Goal: Task Accomplishment & Management: Manage account settings

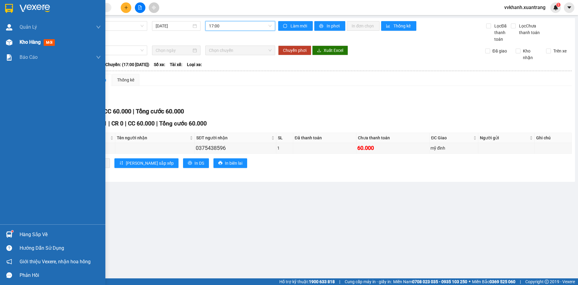
click at [31, 39] on span "Kho hàng" at bounding box center [30, 42] width 21 height 6
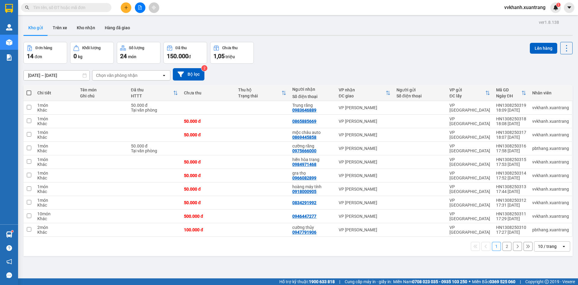
click at [28, 91] on span at bounding box center [29, 92] width 5 height 5
click at [29, 90] on input "checkbox" at bounding box center [29, 90] width 0 height 0
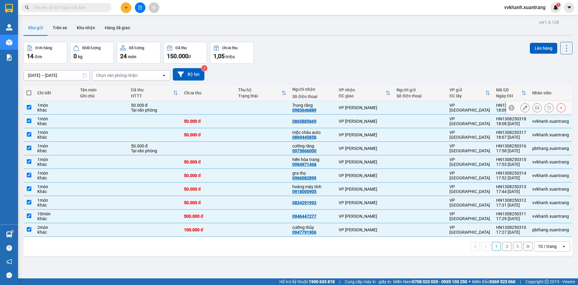
checkbox input "true"
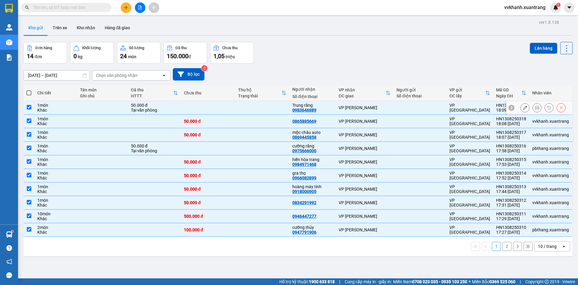
checkbox input "true"
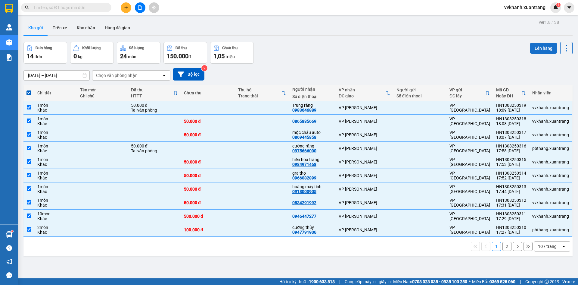
click at [532, 46] on button "Lên hàng" at bounding box center [543, 48] width 27 height 11
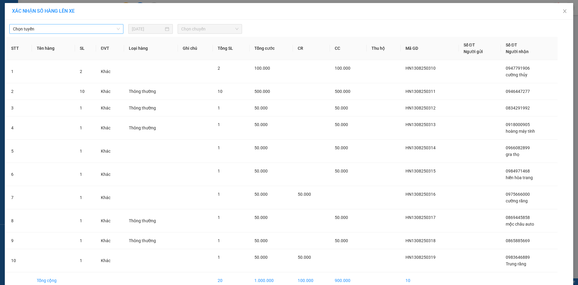
click at [24, 31] on span "Chọn tuyến" at bounding box center [66, 28] width 107 height 9
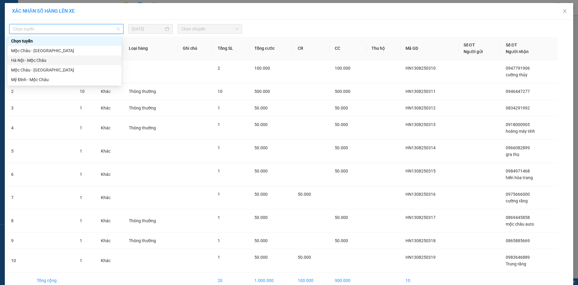
click at [51, 61] on div "Hà Nội - Mộc Châu" at bounding box center [64, 60] width 107 height 7
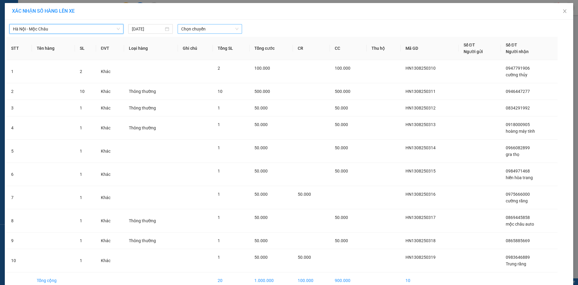
click at [190, 32] on span "Chọn chuyến" at bounding box center [209, 28] width 57 height 9
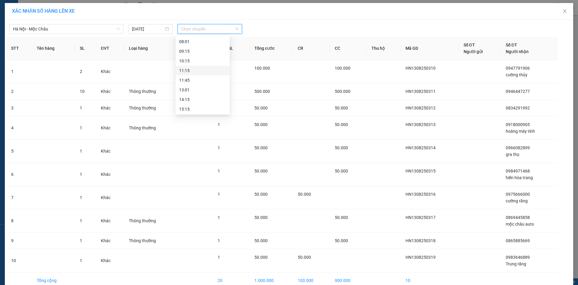
scroll to position [87, 0]
click at [194, 108] on div "19:15" at bounding box center [202, 108] width 47 height 7
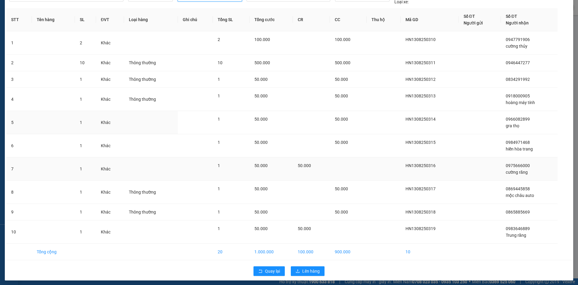
scroll to position [35, 0]
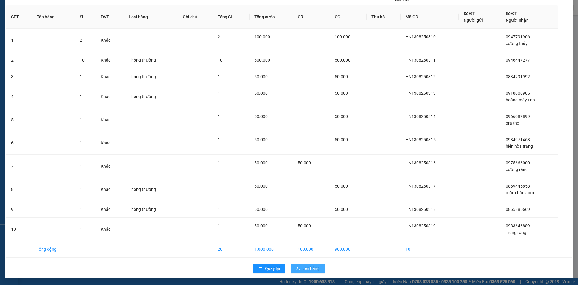
click at [297, 271] on button "Lên hàng" at bounding box center [308, 268] width 34 height 10
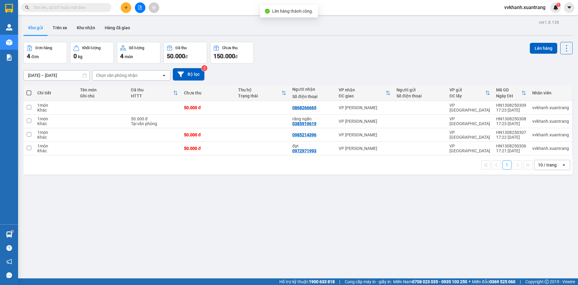
click at [29, 95] on span at bounding box center [29, 92] width 5 height 5
click at [29, 90] on input "checkbox" at bounding box center [29, 90] width 0 height 0
checkbox input "true"
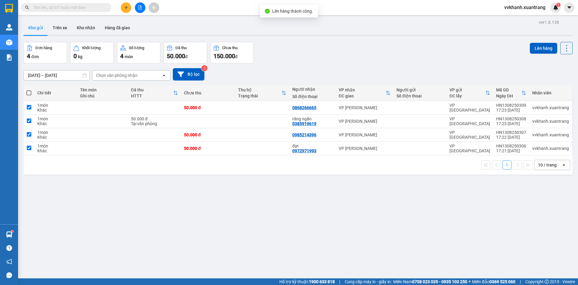
checkbox input "true"
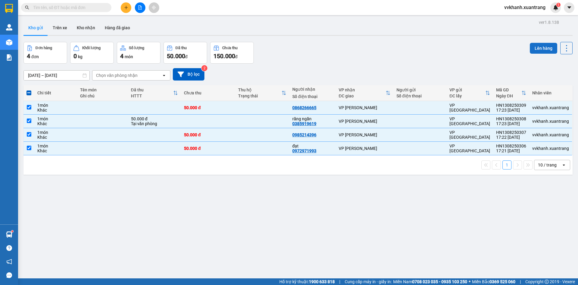
click at [537, 46] on button "Lên hàng" at bounding box center [543, 48] width 27 height 11
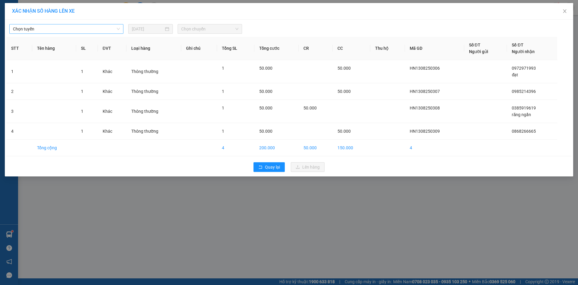
click at [28, 27] on span "Chọn tuyến" at bounding box center [66, 28] width 107 height 9
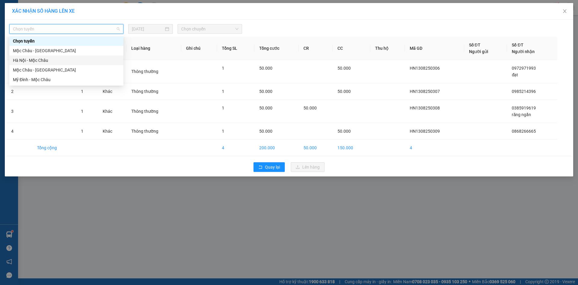
click at [17, 59] on div "Hà Nội - Mộc Châu" at bounding box center [66, 60] width 107 height 7
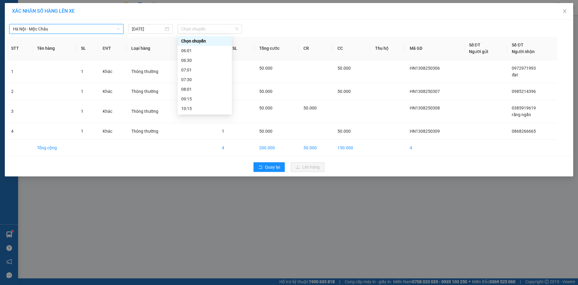
drag, startPoint x: 191, startPoint y: 26, endPoint x: 194, endPoint y: 52, distance: 27.0
click at [191, 29] on span "Chọn chuyến" at bounding box center [209, 28] width 57 height 9
click at [198, 110] on div "19:15" at bounding box center [204, 108] width 47 height 7
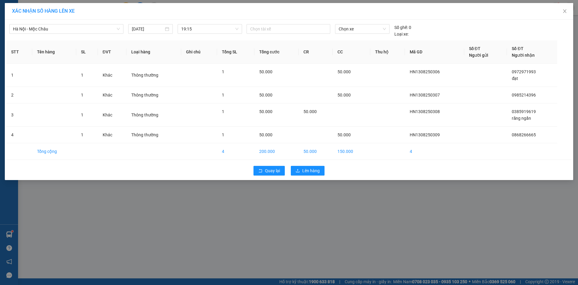
drag, startPoint x: 310, startPoint y: 163, endPoint x: 309, endPoint y: 172, distance: 8.5
click at [310, 163] on div "Quay lại Lên hàng" at bounding box center [289, 171] width 566 height 16
click at [309, 172] on span "Lên hàng" at bounding box center [310, 170] width 17 height 7
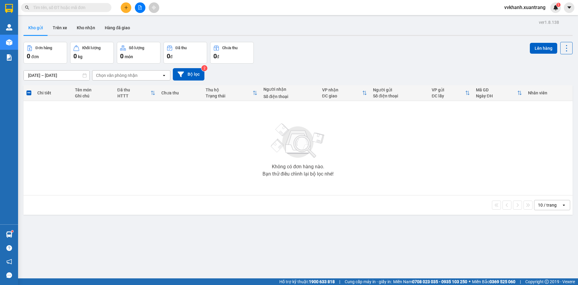
click at [78, 8] on input "text" at bounding box center [68, 7] width 71 height 7
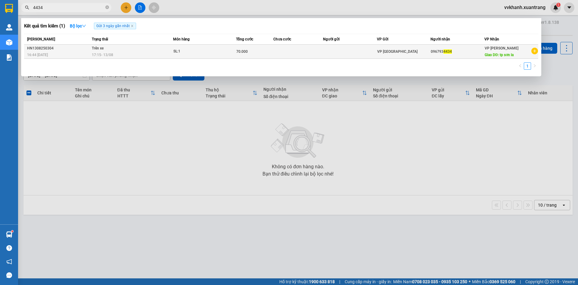
type input "4434"
click at [150, 48] on td "Trên xe 17:15 [DATE]" at bounding box center [131, 52] width 83 height 14
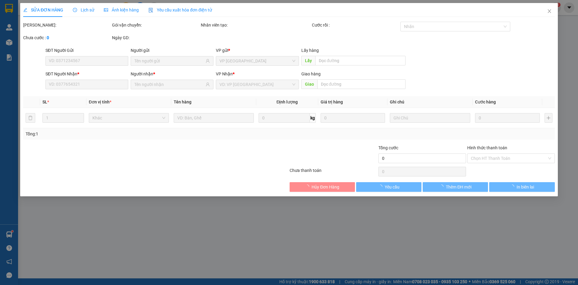
type input "0967934434"
type input "tp sơn la"
type input "70.000"
type input "0"
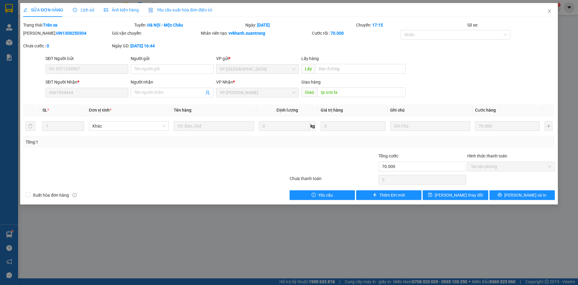
click at [115, 9] on span "Ảnh kiện hàng" at bounding box center [121, 10] width 35 height 5
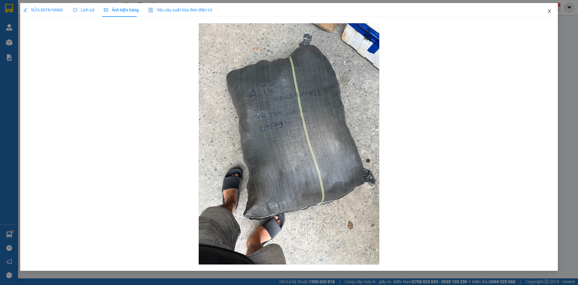
click at [550, 9] on icon "close" at bounding box center [549, 11] width 5 height 5
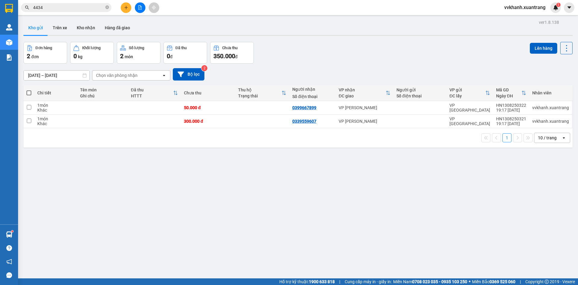
click at [81, 10] on input "4434" at bounding box center [68, 7] width 71 height 7
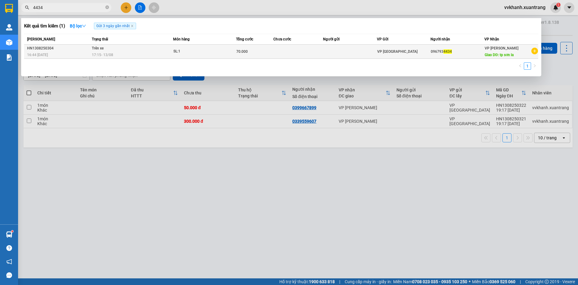
click at [178, 48] on div "SL: 1" at bounding box center [195, 51] width 45 height 7
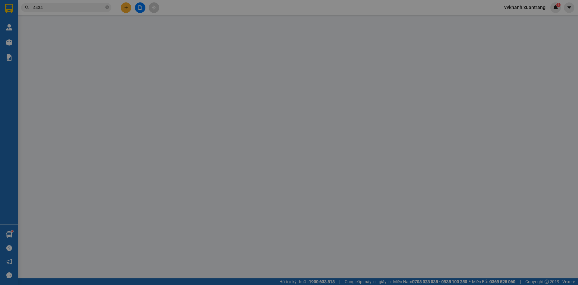
type input "0967934434"
type input "tp sơn la"
type input "70.000"
type input "0"
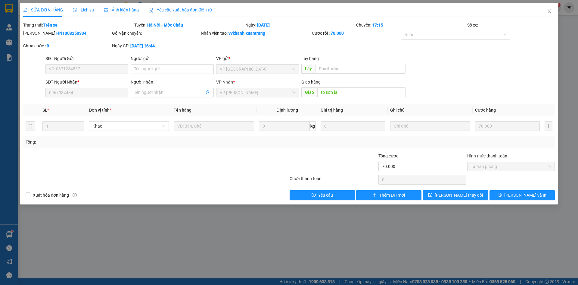
click at [127, 11] on span "Ảnh kiện hàng" at bounding box center [121, 10] width 35 height 5
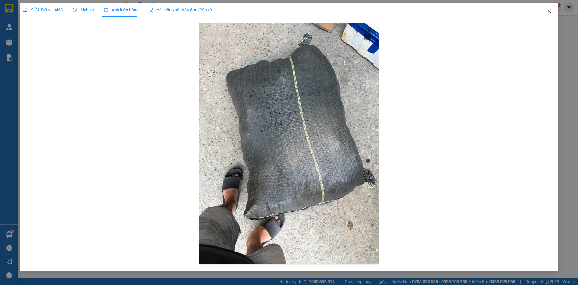
click at [550, 8] on span "Close" at bounding box center [549, 11] width 17 height 17
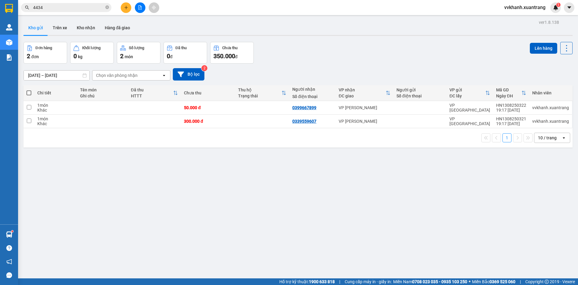
click at [73, 11] on span "4434" at bounding box center [66, 7] width 90 height 9
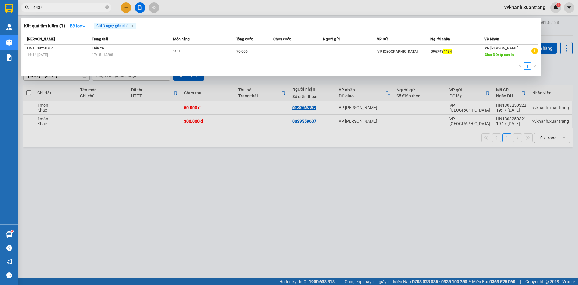
click at [73, 7] on input "4434" at bounding box center [68, 7] width 71 height 7
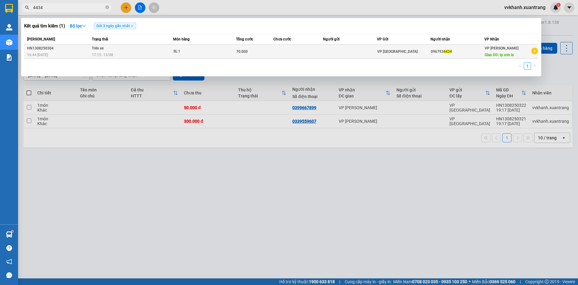
click at [359, 46] on td at bounding box center [350, 52] width 54 height 14
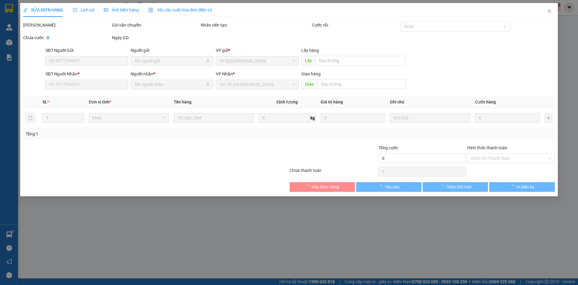
type input "0967934434"
type input "tp sơn la"
type input "70.000"
type input "0"
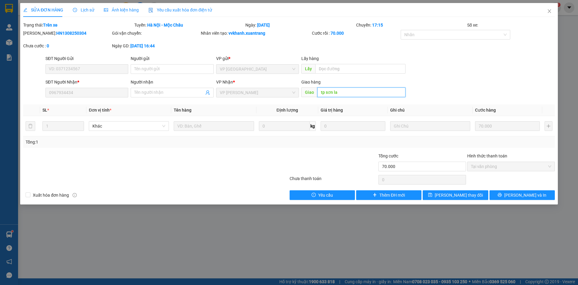
click at [338, 94] on input "tp sơn la" at bounding box center [361, 92] width 88 height 10
type input "nhà nghỉ 78 hát lót"
click at [473, 197] on button "[PERSON_NAME] thay đổi" at bounding box center [455, 195] width 65 height 10
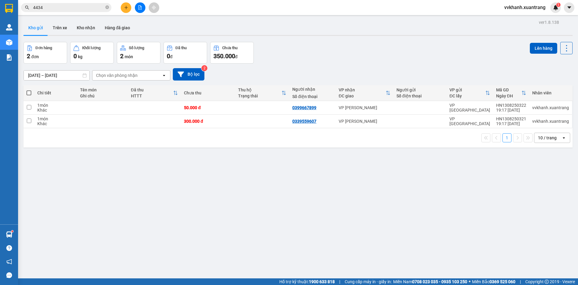
click at [70, 8] on input "4434" at bounding box center [68, 7] width 71 height 7
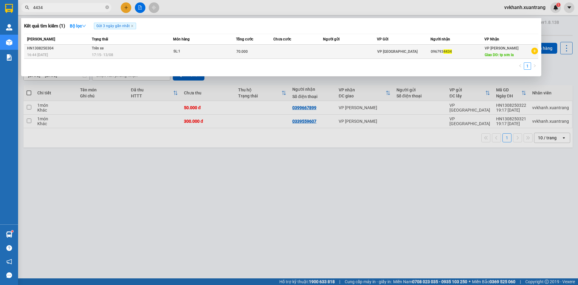
click at [158, 47] on td "Trên xe 17:15 [DATE]" at bounding box center [131, 52] width 83 height 14
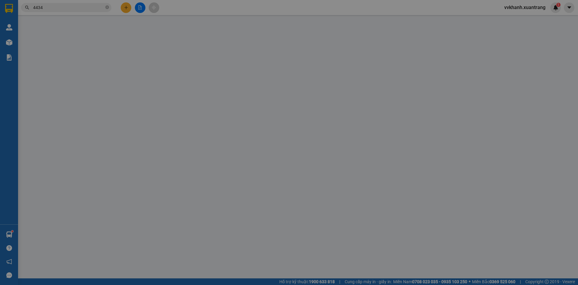
type input "0967934434"
type input "nhà nghỉ 78 hát lót"
type input "70.000"
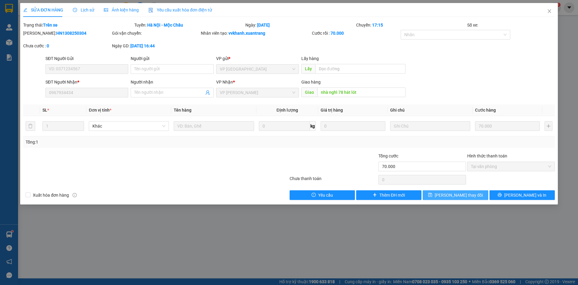
click at [470, 196] on span "[PERSON_NAME] thay đổi" at bounding box center [459, 195] width 48 height 7
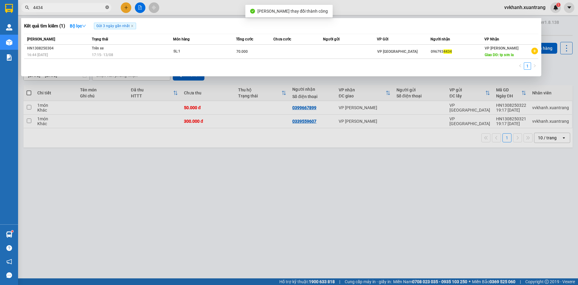
click at [107, 8] on icon "close-circle" at bounding box center [107, 7] width 4 height 4
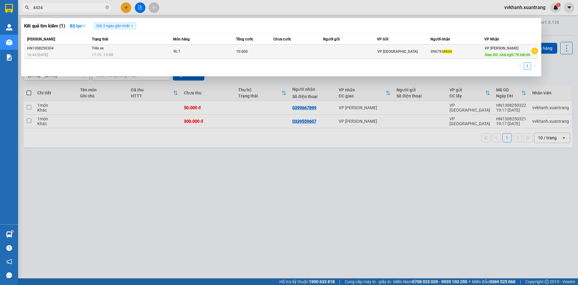
type input "4434"
click at [519, 55] on span "Giao DĐ: nhà nghỉ 78 hát lót" at bounding box center [507, 55] width 45 height 4
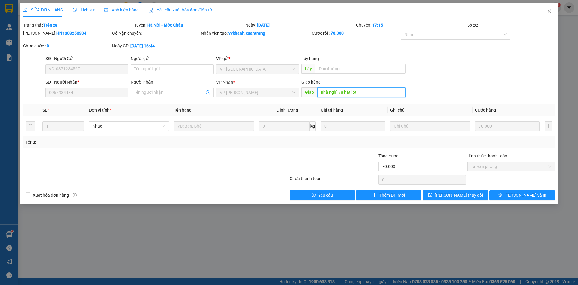
click at [366, 90] on input "nhà nghỉ 78 hát lót" at bounding box center [361, 92] width 88 height 10
type input "thị trấn hát lót"
click at [457, 194] on span "[PERSON_NAME] thay đổi" at bounding box center [459, 195] width 48 height 7
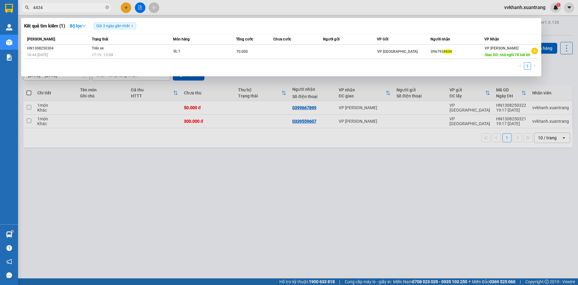
click at [81, 6] on input "4434" at bounding box center [68, 7] width 71 height 7
click at [227, 43] on th "Món hàng" at bounding box center [204, 39] width 63 height 11
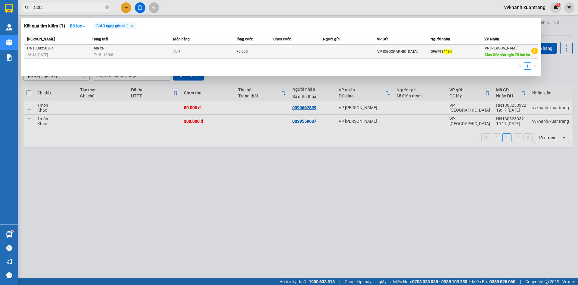
click at [232, 53] on span "SL: 1" at bounding box center [204, 51] width 62 height 7
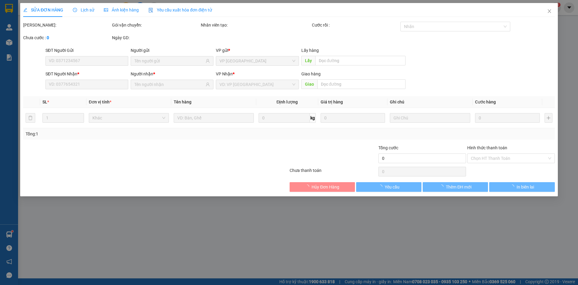
type input "0967934434"
type input "thị trấn hát lót"
type input "70.000"
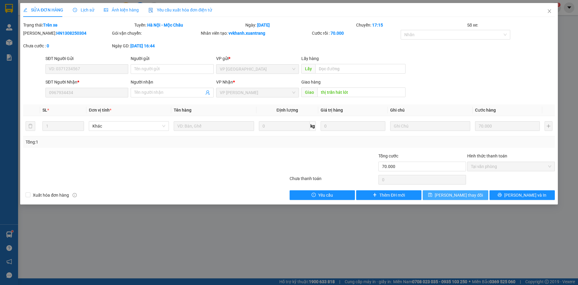
click at [473, 192] on button "[PERSON_NAME] thay đổi" at bounding box center [455, 195] width 65 height 10
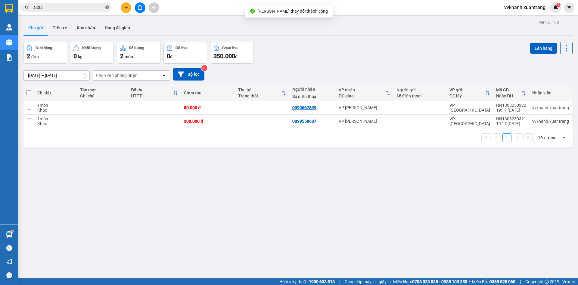
click at [106, 6] on icon "close-circle" at bounding box center [107, 7] width 4 height 4
click at [82, 10] on input "text" at bounding box center [68, 7] width 71 height 7
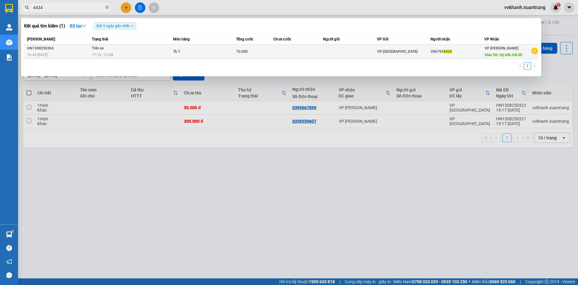
type input "4434"
click at [180, 53] on div "SL: 1" at bounding box center [195, 51] width 45 height 7
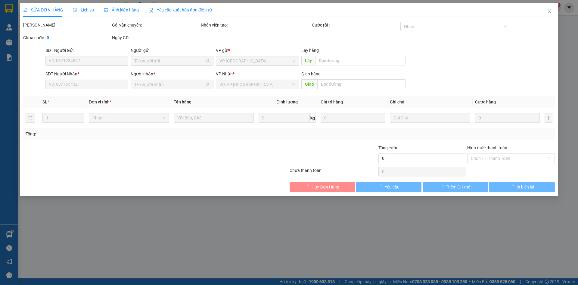
type input "0967934434"
type input "thị trấn hát lót"
type input "70.000"
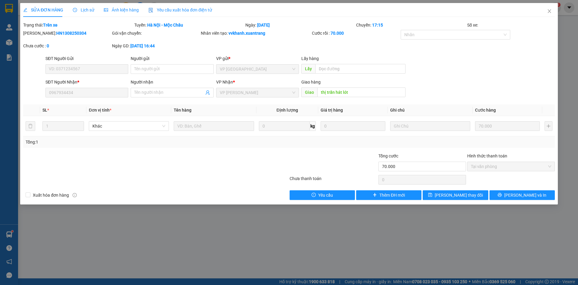
click at [120, 11] on span "Ảnh kiện hàng" at bounding box center [121, 10] width 35 height 5
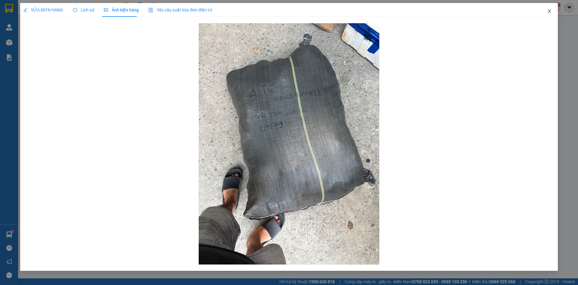
click at [550, 13] on icon "close" at bounding box center [549, 11] width 5 height 5
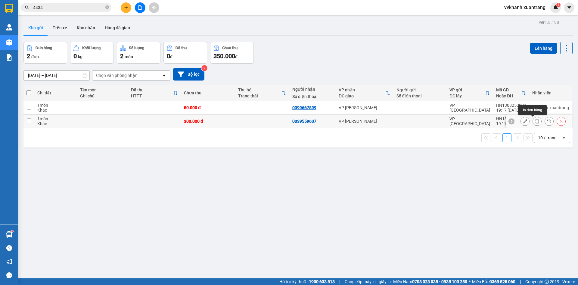
click at [535, 120] on icon at bounding box center [537, 121] width 4 height 4
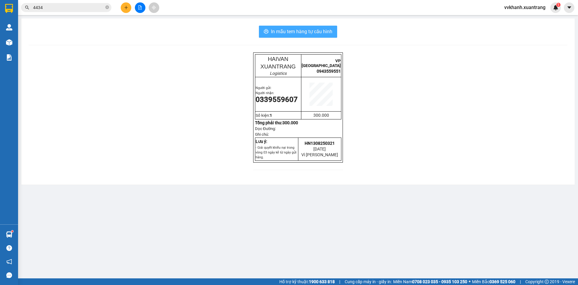
click at [319, 34] on span "In mẫu tem hàng tự cấu hình" at bounding box center [301, 32] width 61 height 8
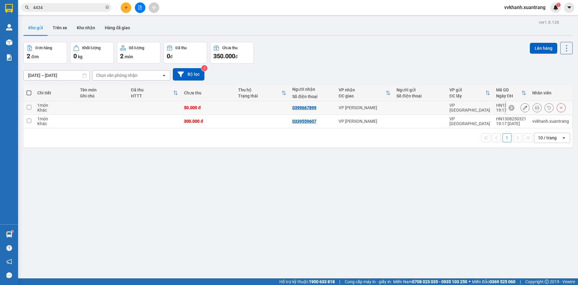
click at [535, 108] on icon at bounding box center [537, 107] width 4 height 4
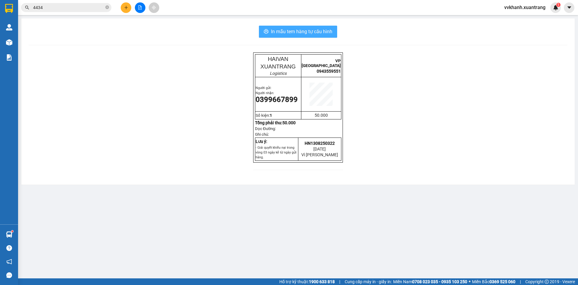
click at [328, 34] on span "In mẫu tem hàng tự cấu hình" at bounding box center [301, 32] width 61 height 8
